Goal: Entertainment & Leisure: Consume media (video, audio)

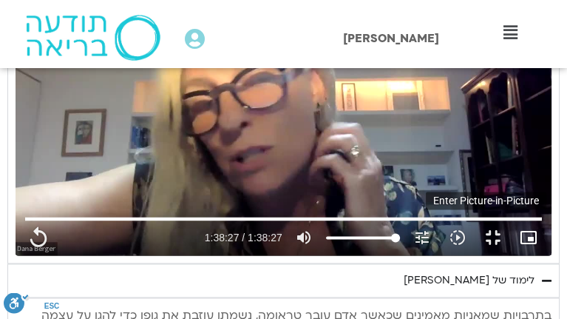
click at [538, 246] on icon "picture_in_picture_alt" at bounding box center [529, 237] width 18 height 18
type input "5907.52"
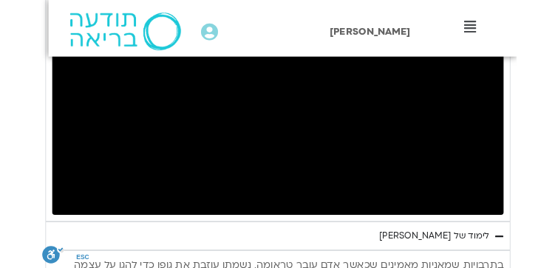
scroll to position [1618, 0]
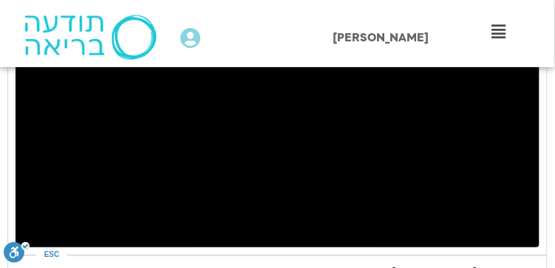
click at [220, 164] on div "Accordion. Open links with Enter or Space, close with Escape, and navigate with…" at bounding box center [278, 100] width 524 height 295
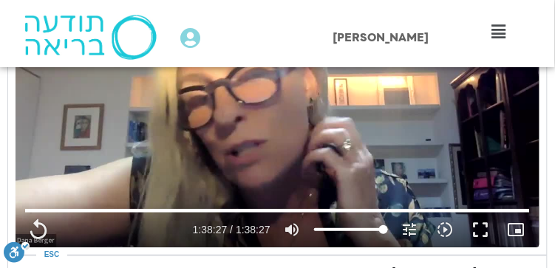
click at [475, 45] on div "Main Menu קורסים ופעילות מפגשי תמיכה לאור המצב התכניות שלי קורסים ההקלטות שלי מ…" at bounding box center [499, 33] width 111 height 67
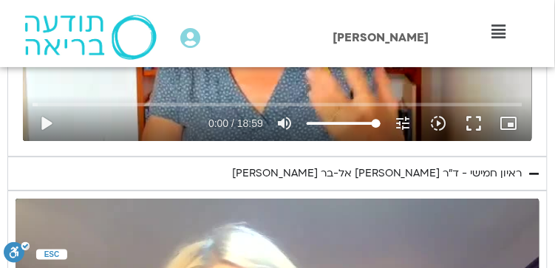
scroll to position [1420, 0]
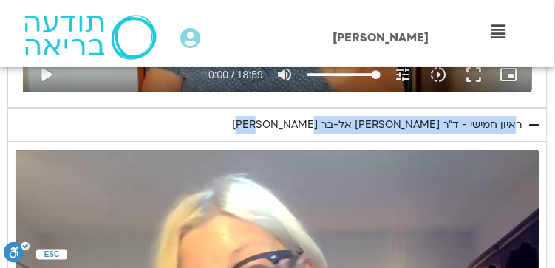
drag, startPoint x: 311, startPoint y: 121, endPoint x: 522, endPoint y: 132, distance: 211.0
click at [522, 132] on summary "ראיון חמישי - ד"ר [PERSON_NAME] אל-בר [PERSON_NAME]" at bounding box center [277, 125] width 540 height 34
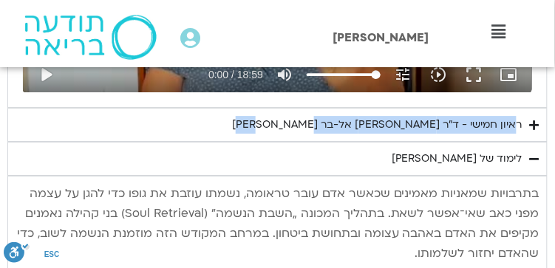
copy div "ראיון חמישי - ד"ר [PERSON_NAME] אל-בר [PERSON_NAME]"
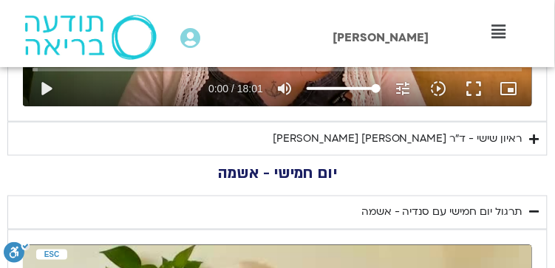
scroll to position [977, 0]
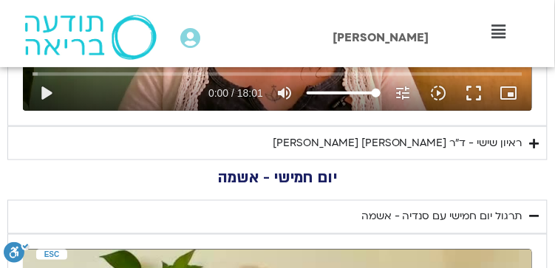
click at [536, 145] on icon "Accordion. Open links with Enter or Space, close with Escape, and navigate with…" at bounding box center [535, 143] width 10 height 11
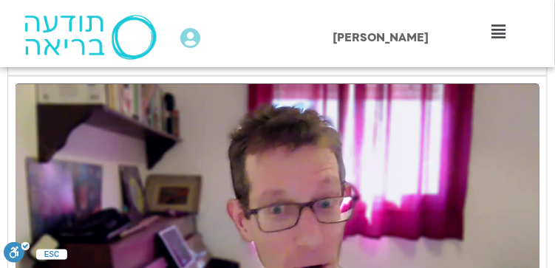
scroll to position [1076, 0]
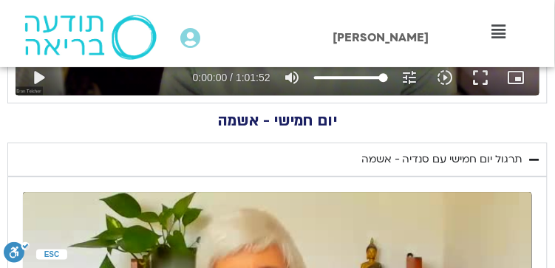
drag, startPoint x: 283, startPoint y: 269, endPoint x: 279, endPoint y: 282, distance: 13.3
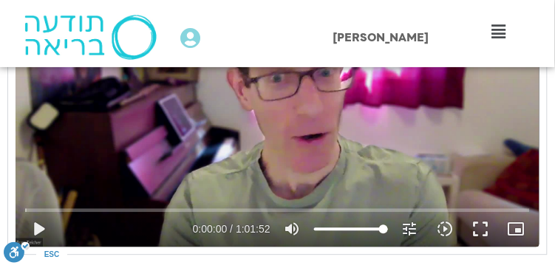
scroll to position [1207, 0]
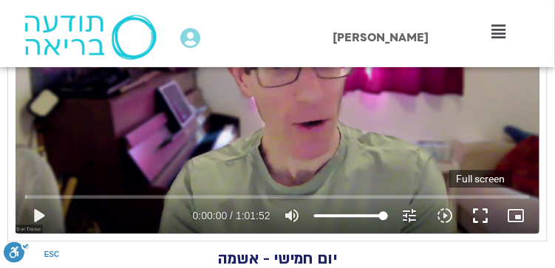
click at [482, 216] on button "fullscreen" at bounding box center [481, 215] width 35 height 35
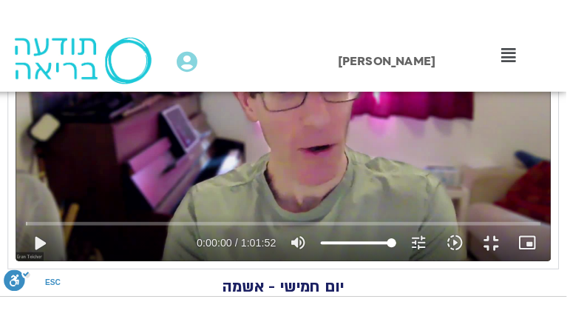
scroll to position [1214, 0]
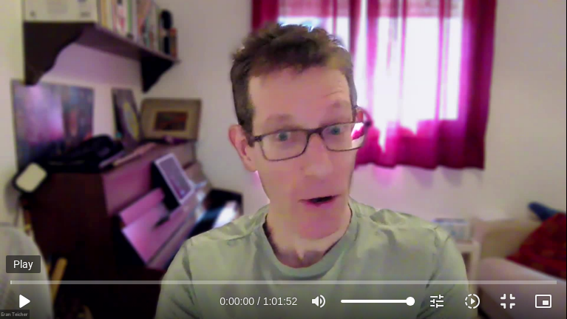
type input "5907.52"
click at [23, 297] on button "play_arrow" at bounding box center [23, 300] width 35 height 35
type input "0.061734"
type input "5907.52"
type input "0.274637"
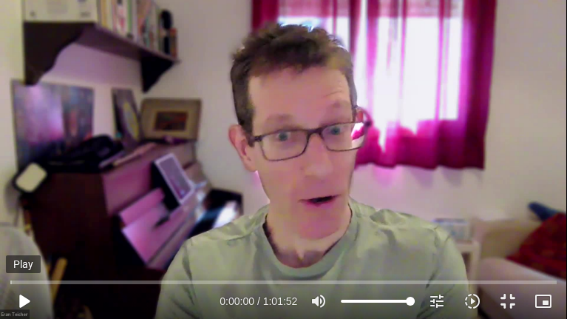
type input "5907.52"
type input "0.589643"
type input "5907.52"
type input "1.047059"
type input "5907.52"
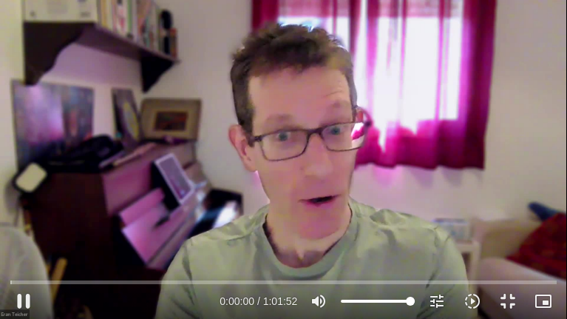
type input "1.230001"
type input "5907.52"
type input "1.484764"
type input "5907.52"
type input "1.715847"
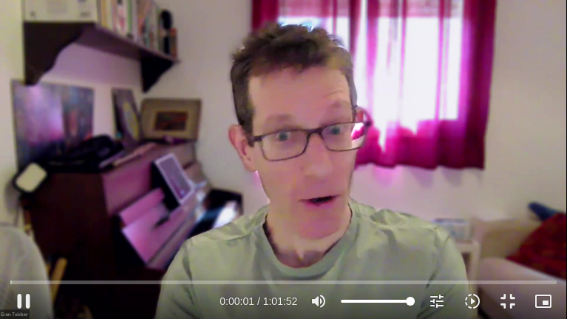
type input "5907.52"
type input "2.037046"
type input "5907.52"
type input "2.145811"
type input "5907.52"
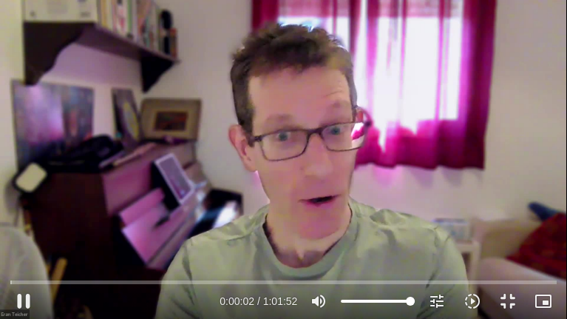
type input "2.325257"
type input "5907.52"
type input "2.631036"
type input "5907.52"
type input "2.769228"
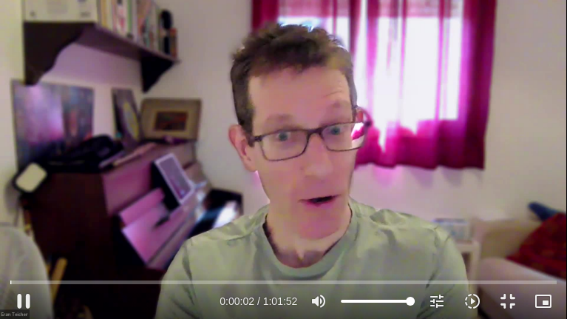
type input "5907.52"
type input "2.97721"
type input "5907.52"
type input "3.17564"
type input "5907.52"
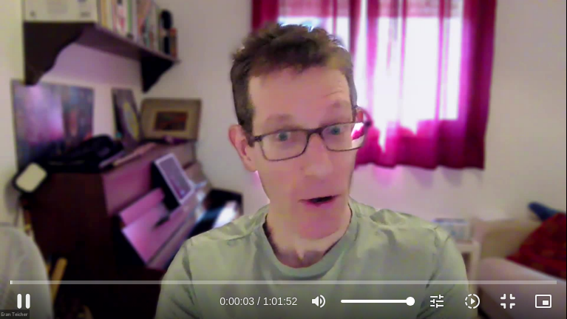
type input "3.359077"
type input "5907.52"
type input "3.534234"
type input "5907.52"
type input "3.753761"
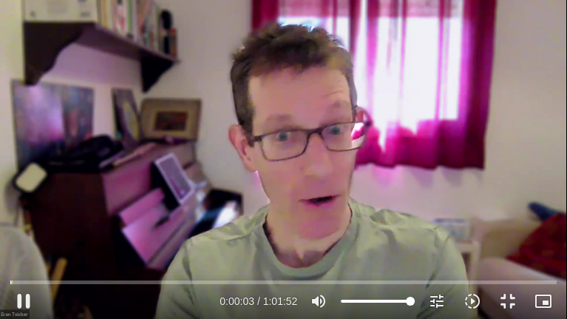
type input "5907.52"
type input "3.97408"
type input "5907.52"
type input "4.123989"
type input "5907.52"
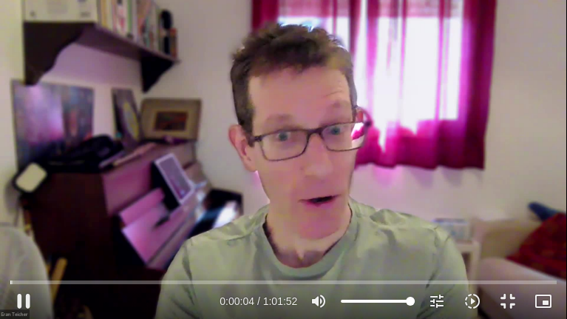
type input "4.30965"
type input "5907.52"
type input "4.46351"
type input "5907.52"
type input "4.643284"
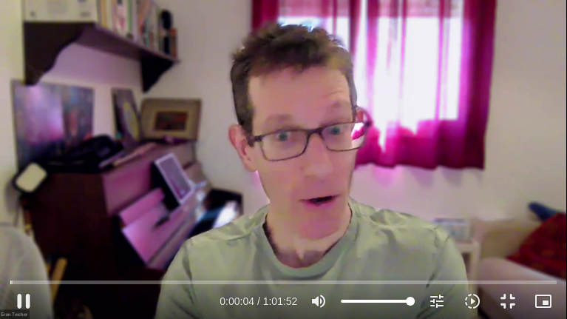
type input "5907.52"
type input "4.80213"
type input "5907.52"
type input "5.014997"
type input "5907.52"
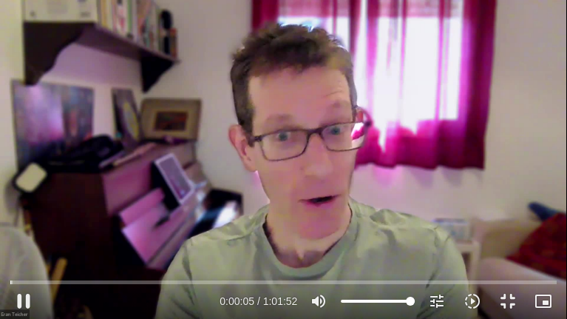
type input "5.235781"
type input "5907.52"
type input "5.428813"
type input "5907.52"
type input "5.603681"
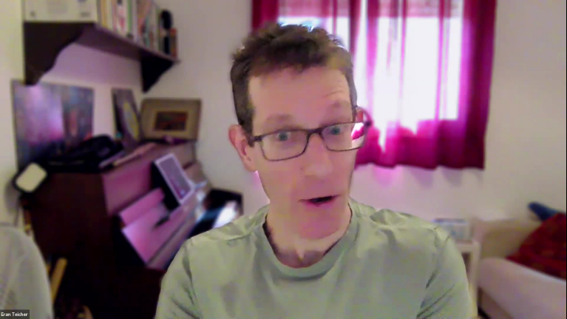
type input "5907.52"
